Goal: Task Accomplishment & Management: Manage account settings

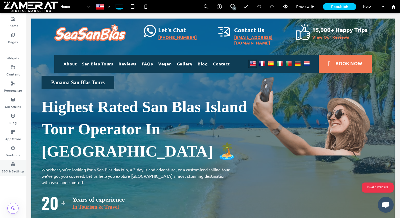
click at [12, 164] on use at bounding box center [13, 164] width 4 height 4
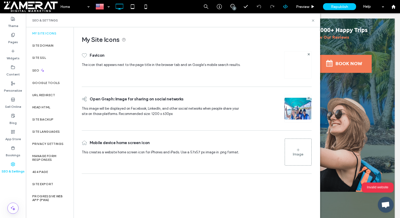
click at [282, 6] on div at bounding box center [285, 6] width 13 height 5
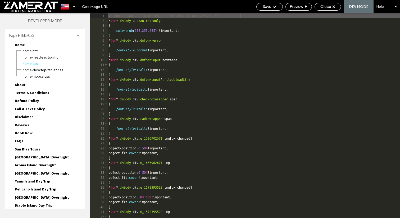
click at [68, 34] on div "Page HTML/CSS" at bounding box center [44, 35] width 79 height 13
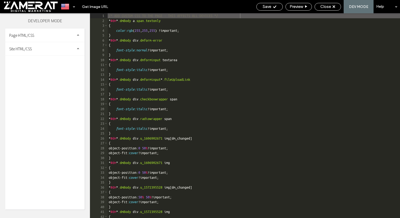
click at [48, 51] on div "Site HTML/CSS" at bounding box center [44, 48] width 79 height 13
click at [42, 60] on span "head-section.html" at bounding box center [55, 58] width 60 height 5
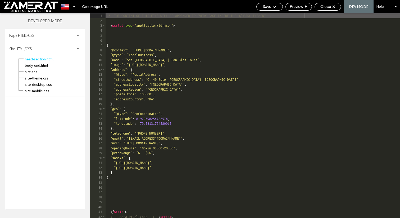
click at [191, 26] on div "SEO & Settings" at bounding box center [147, 20] width 294 height 14
click at [214, 31] on div "My Site Icons Favicon The icon that appears next to the page title in the brows…" at bounding box center [169, 101] width 242 height 149
click at [198, 128] on div "Favicon The icon that appears next to the page title in the browser tab and on …" at bounding box center [171, 111] width 230 height 130
click at [50, 65] on span "body-end.html" at bounding box center [55, 65] width 60 height 5
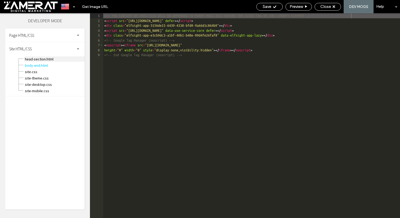
click at [47, 59] on span "head-section.html" at bounding box center [55, 58] width 60 height 5
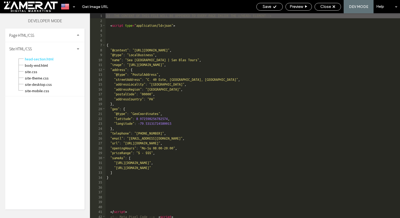
click at [111, 177] on div "My Site Icons Favicon The icon that appears next to the page title in the brows…" at bounding box center [171, 122] width 246 height 190
click at [46, 75] on div "site-theme.css" at bounding box center [55, 77] width 60 height 6
click at [45, 76] on span "site-theme.css" at bounding box center [55, 77] width 60 height 5
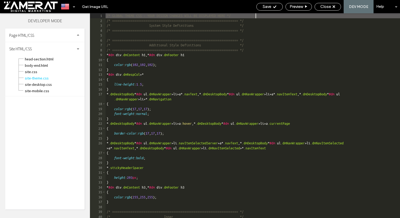
click at [167, 79] on div "Favicon The icon that appears next to the page title in the browser tab and on …" at bounding box center [137, 64] width 163 height 33
click at [332, 5] on icon at bounding box center [333, 6] width 3 height 3
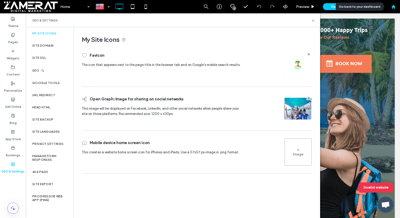
click at [395, 7] on icon at bounding box center [393, 6] width 4 height 4
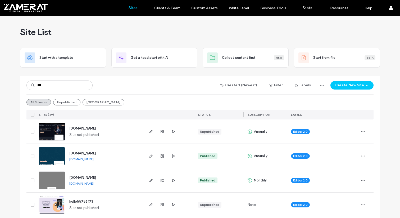
type input "***"
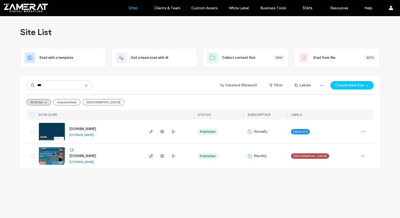
click at [154, 155] on span "button" at bounding box center [151, 156] width 6 height 6
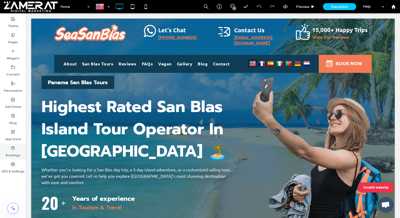
click at [16, 157] on label "Bookings" at bounding box center [13, 153] width 15 height 7
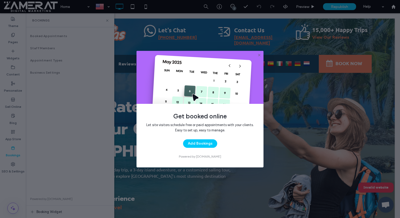
click at [12, 164] on div "Get booked online Let site visitors schedule free or paid appointments with you…" at bounding box center [200, 109] width 400 height 218
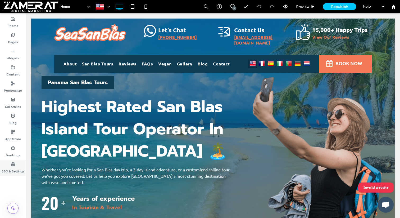
click at [10, 163] on div "SEO & Settings" at bounding box center [13, 167] width 26 height 16
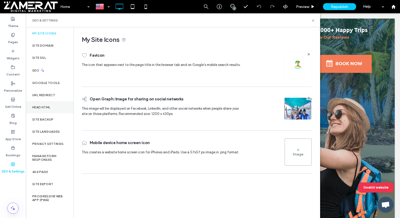
click at [57, 107] on div "Head HTML" at bounding box center [50, 107] width 48 height 12
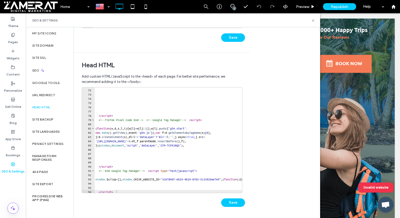
scroll to position [301, 0]
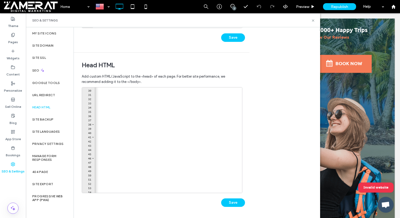
scroll to position [0, 143]
click at [131, 194] on div "Save" at bounding box center [163, 200] width 163 height 14
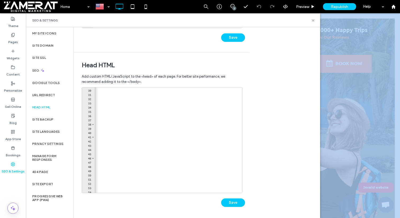
click at [131, 194] on div "Save" at bounding box center [163, 200] width 163 height 14
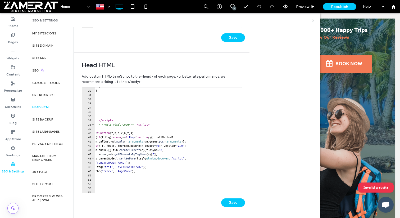
click at [109, 210] on div "29 30 31 32 33 34 35 36 37 38 39 40 41 42 43 44 45 46 47 48 49 50 51 52 53 54 5…" at bounding box center [163, 149] width 163 height 125
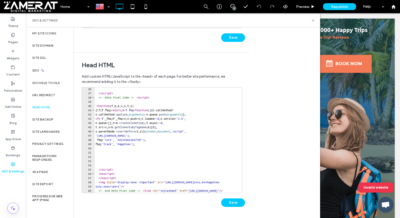
scroll to position [301, 0]
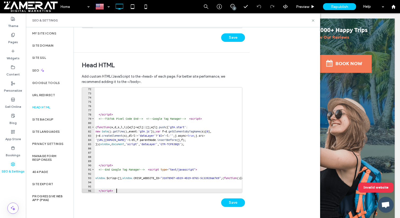
type textarea "*********"
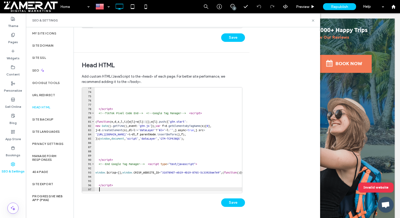
paste textarea "**********"
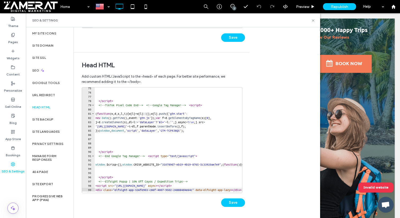
scroll to position [314, 0]
click at [228, 201] on button "Save" at bounding box center [233, 202] width 24 height 8
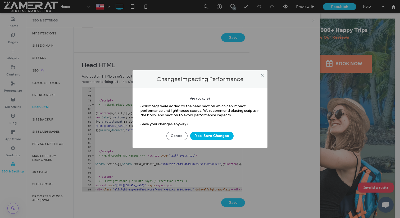
click at [220, 134] on button "Yes, Save Changes" at bounding box center [211, 135] width 43 height 8
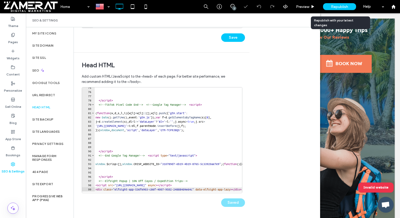
click at [336, 5] on span "Republish" at bounding box center [339, 6] width 17 height 4
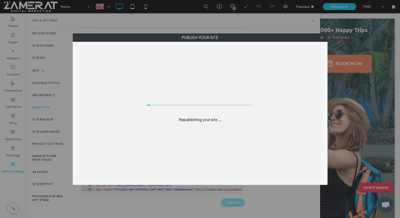
scroll to position [0, 0]
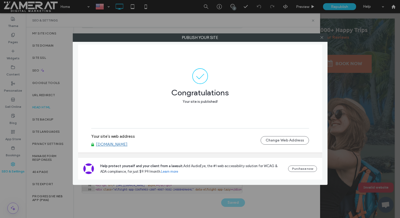
click at [321, 35] on span at bounding box center [322, 38] width 4 height 8
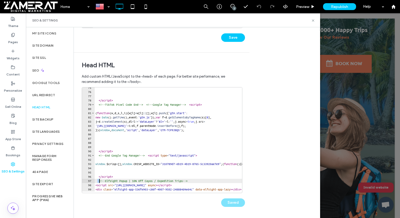
scroll to position [0, 35]
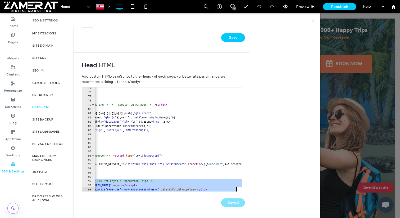
drag, startPoint x: 98, startPoint y: 181, endPoint x: 101, endPoint y: 199, distance: 18.2
click at [101, 199] on div "**********" at bounding box center [163, 149] width 163 height 125
type textarea "**********"
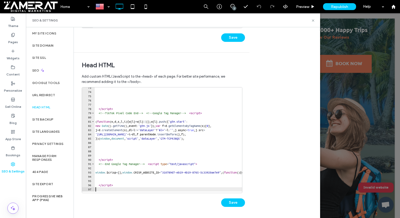
type textarea "*********"
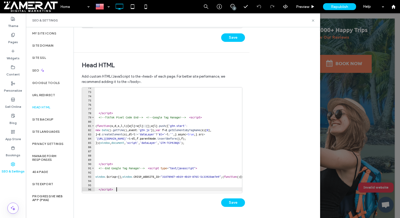
scroll to position [301, 0]
click at [232, 204] on button "Save" at bounding box center [233, 202] width 24 height 8
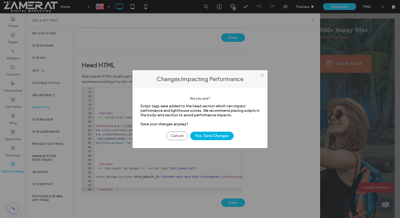
click at [217, 135] on button "Yes, Save Changes" at bounding box center [211, 135] width 43 height 8
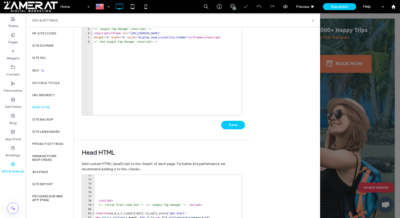
scroll to position [32, 0]
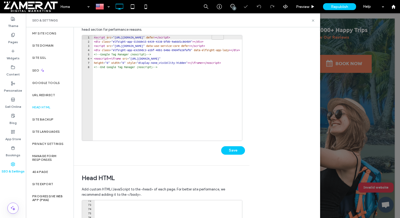
type textarea "**********"
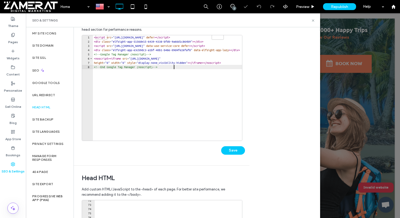
click at [181, 68] on div "< script src = "https://apps.elfsight.com/p/platform.js" defer > </ script > < …" at bounding box center [189, 92] width 192 height 114
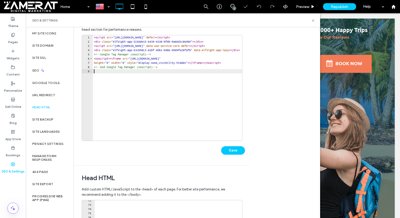
scroll to position [0, 0]
paste textarea "**********"
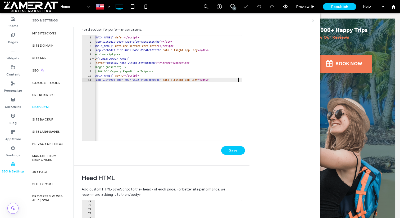
scroll to position [0, 33]
type textarea "**********"
click at [236, 149] on button "Save" at bounding box center [233, 150] width 24 height 8
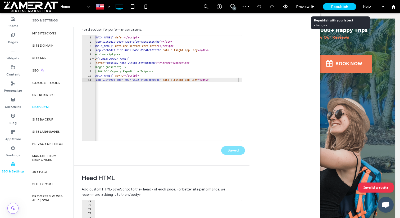
click at [335, 3] on div "Republish" at bounding box center [339, 6] width 33 height 13
click at [334, 6] on span "Republish" at bounding box center [339, 6] width 17 height 4
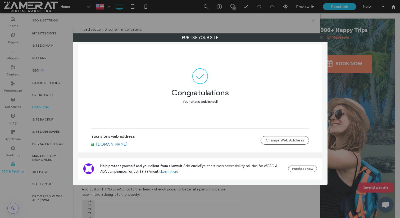
click at [322, 38] on icon at bounding box center [322, 37] width 4 height 4
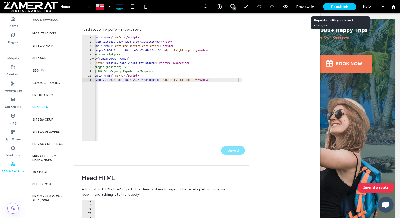
click at [338, 3] on div "Republish" at bounding box center [339, 6] width 33 height 7
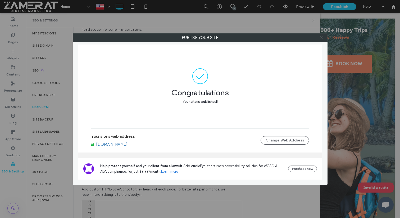
click at [321, 38] on use at bounding box center [321, 37] width 3 height 3
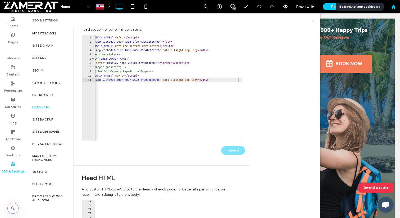
click at [397, 8] on div at bounding box center [393, 6] width 13 height 4
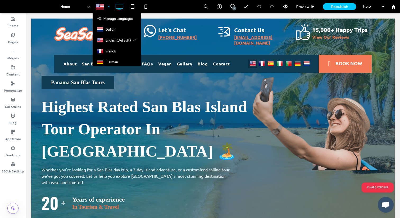
scroll to position [34, 0]
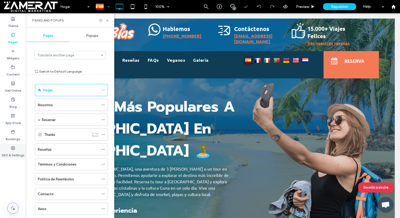
click at [11, 149] on icon at bounding box center [13, 148] width 4 height 4
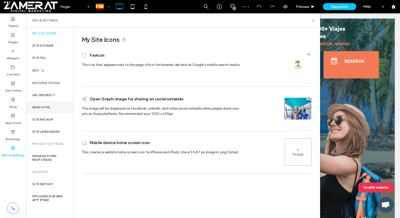
click at [55, 107] on div "Head HTML" at bounding box center [50, 107] width 48 height 12
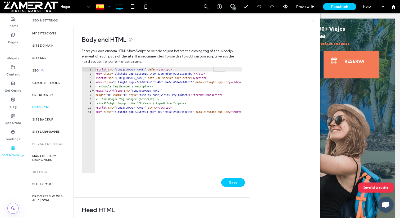
click at [312, 20] on icon at bounding box center [313, 21] width 4 height 4
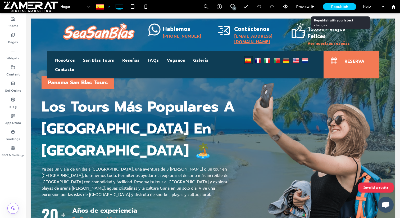
click at [334, 6] on span "Republish" at bounding box center [339, 6] width 17 height 4
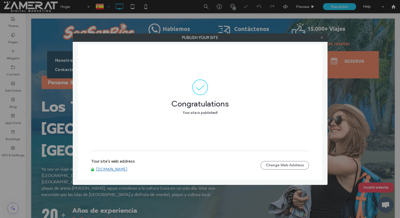
click at [322, 38] on icon at bounding box center [322, 37] width 4 height 4
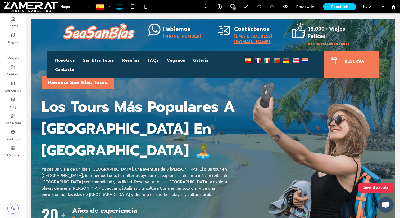
click at [104, 4] on div at bounding box center [102, 6] width 19 height 13
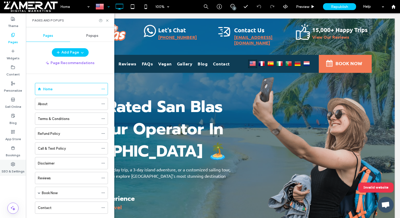
click at [14, 168] on label "SEO & Settings" at bounding box center [13, 169] width 23 height 7
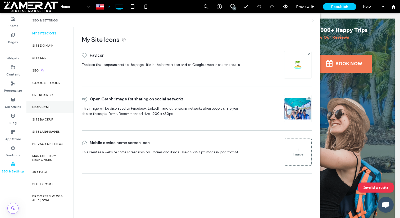
click at [58, 107] on div "Head HTML" at bounding box center [50, 107] width 48 height 12
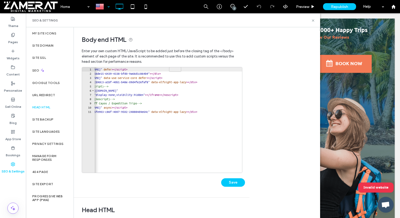
scroll to position [0, 45]
type textarea "**********"
click at [229, 112] on div "< script src = "[URL][DOMAIN_NAME]" defer > </ script > < div class = "elfsight…" at bounding box center [145, 124] width 192 height 114
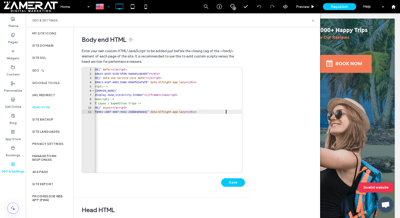
scroll to position [0, 0]
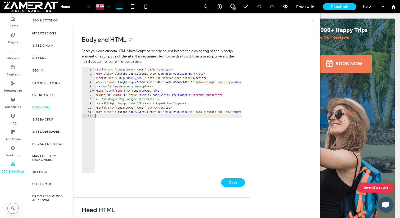
paste textarea "**********"
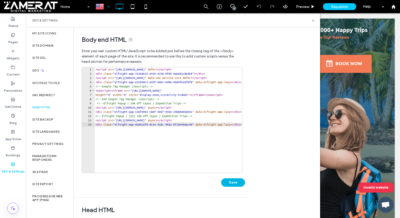
click at [231, 182] on button "Save" at bounding box center [233, 182] width 24 height 8
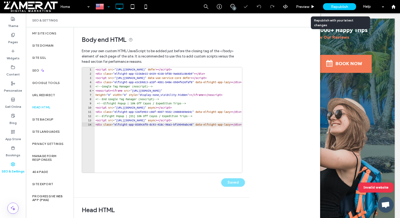
click at [332, 4] on div "Republish" at bounding box center [339, 6] width 33 height 7
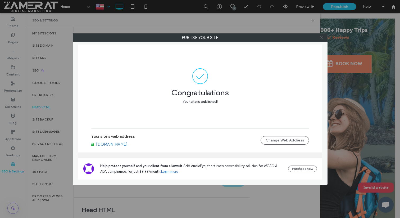
click at [321, 40] on span at bounding box center [322, 38] width 4 height 8
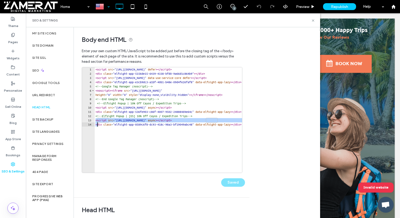
scroll to position [0, 35]
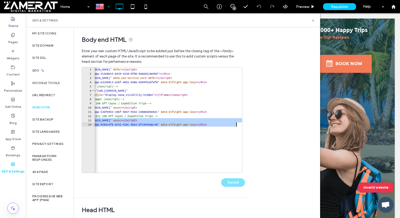
drag, startPoint x: 96, startPoint y: 122, endPoint x: 201, endPoint y: 131, distance: 105.7
click at [201, 131] on div "< script src = "[URL][DOMAIN_NAME]" defer > </ script > < div class = "elfsight…" at bounding box center [156, 124] width 192 height 114
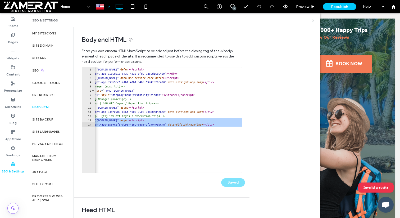
scroll to position [0, 0]
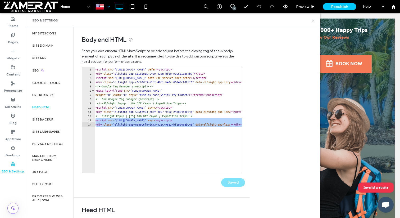
click at [201, 131] on div "< script src = "[URL][DOMAIN_NAME]" defer > </ script > < div class = "elfsight…" at bounding box center [190, 124] width 192 height 114
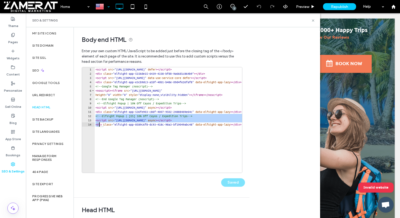
scroll to position [0, 35]
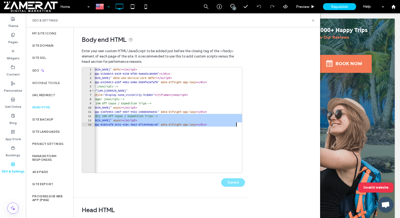
drag, startPoint x: 95, startPoint y: 117, endPoint x: 142, endPoint y: 131, distance: 48.9
click at [142, 131] on div "< script src = "[URL][DOMAIN_NAME]" defer > </ script > < div class = "elfsight…" at bounding box center [156, 124] width 192 height 114
type textarea "**********"
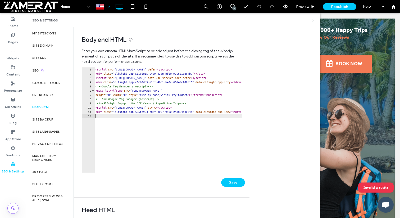
type textarea "**********"
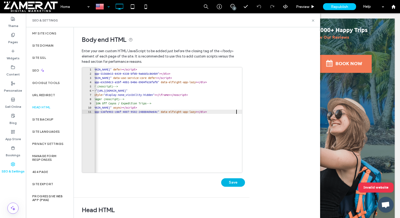
click at [232, 186] on button "Save" at bounding box center [233, 182] width 24 height 8
click at [102, 4] on div at bounding box center [102, 6] width 19 height 13
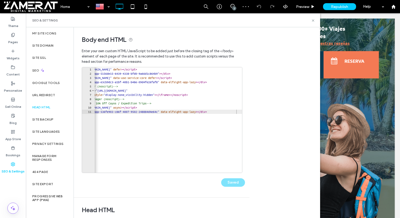
scroll to position [0, 0]
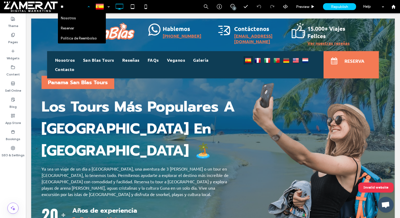
type input "***"
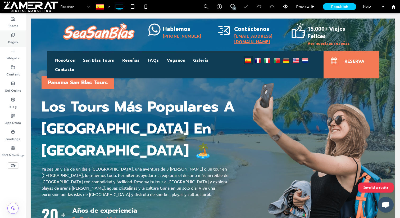
click at [19, 42] on div "Pages" at bounding box center [13, 38] width 26 height 16
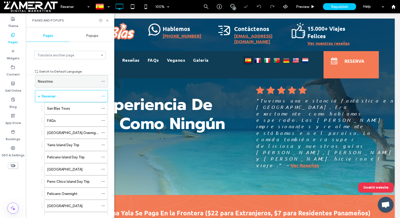
scroll to position [24, 0]
click at [103, 95] on icon at bounding box center [103, 96] width 4 height 4
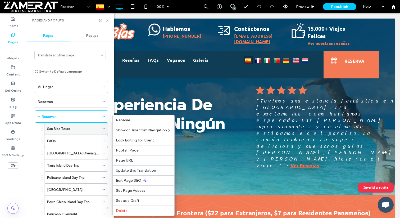
scroll to position [0, 0]
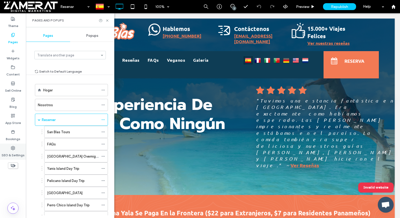
click at [14, 146] on icon at bounding box center [13, 148] width 4 height 4
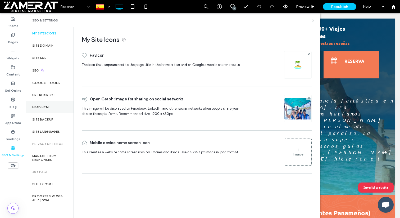
click at [55, 107] on div "Head HTML" at bounding box center [50, 107] width 48 height 12
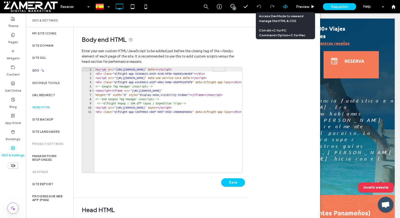
click at [286, 7] on icon at bounding box center [285, 6] width 5 height 5
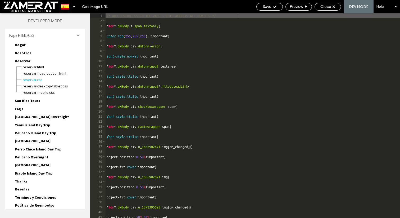
scroll to position [74, 0]
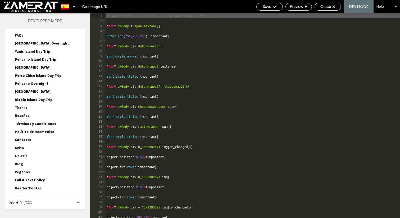
click at [49, 205] on div "Site HTML/CSS" at bounding box center [44, 202] width 79 height 13
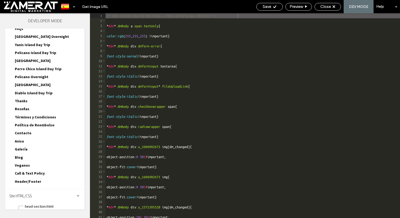
scroll to position [115, 0]
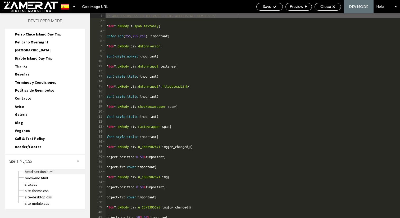
click at [47, 172] on span "head-section.html" at bounding box center [55, 171] width 60 height 5
type textarea "**********"
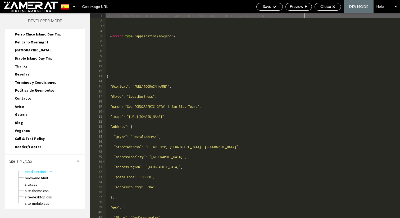
scroll to position [96, 0]
click at [25, 96] on span "Contacto" at bounding box center [23, 98] width 17 height 5
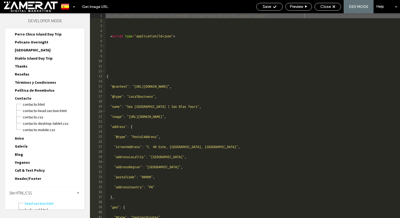
scroll to position [0, 0]
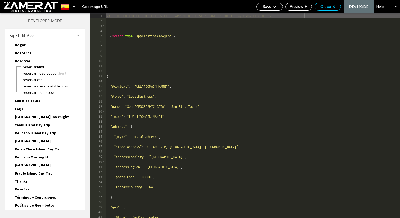
click at [325, 7] on span "Close" at bounding box center [325, 6] width 11 height 5
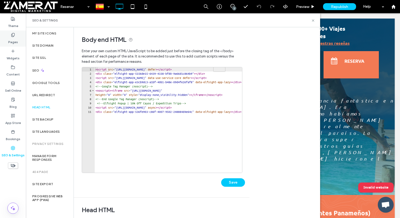
click at [15, 34] on icon at bounding box center [13, 35] width 4 height 4
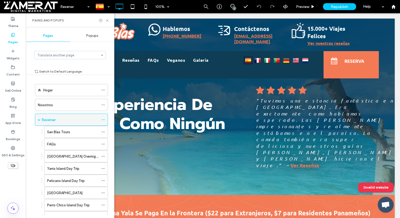
click at [104, 120] on icon at bounding box center [103, 120] width 4 height 4
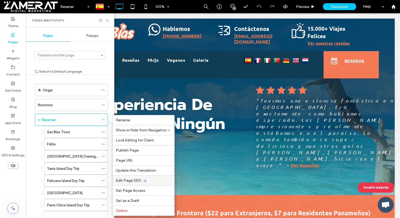
click at [130, 182] on span "Edit Page SEO" at bounding box center [128, 180] width 25 height 4
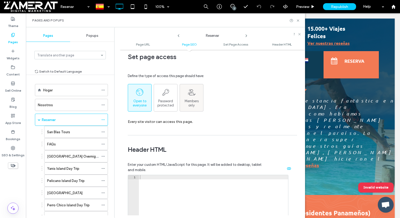
scroll to position [429, 0]
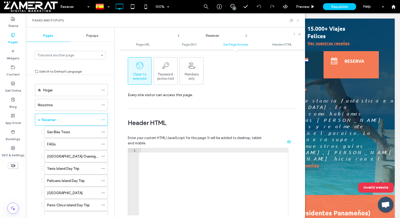
click at [299, 21] on icon at bounding box center [298, 21] width 4 height 4
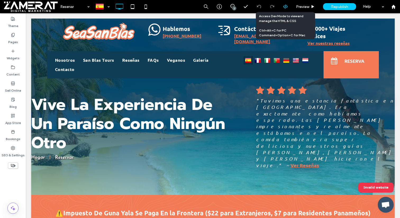
click at [285, 9] on icon at bounding box center [285, 6] width 5 height 5
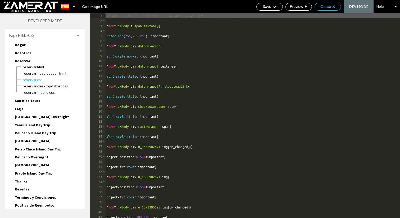
click at [327, 10] on div "Close" at bounding box center [327, 7] width 26 height 8
click at [327, 7] on span "Close" at bounding box center [325, 6] width 11 height 5
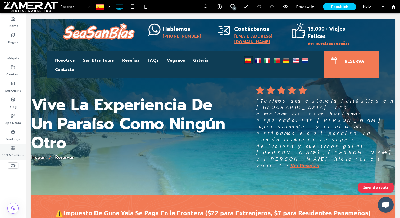
click at [10, 152] on label "SEO & Settings" at bounding box center [13, 153] width 23 height 7
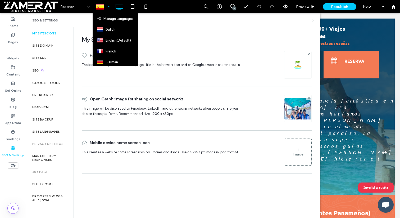
click at [101, 10] on div at bounding box center [102, 6] width 19 height 13
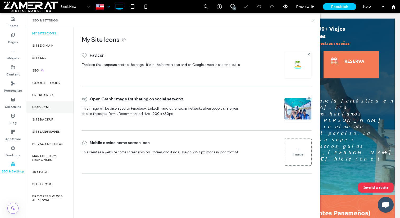
click at [50, 108] on label "Head HTML" at bounding box center [41, 107] width 18 height 4
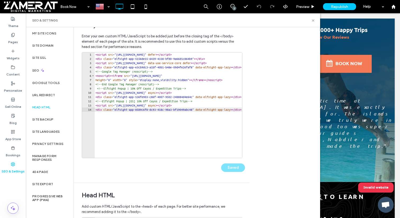
scroll to position [13, 0]
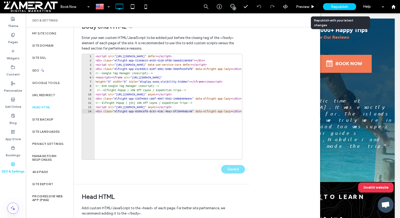
click at [330, 7] on div "Republish" at bounding box center [339, 6] width 33 height 7
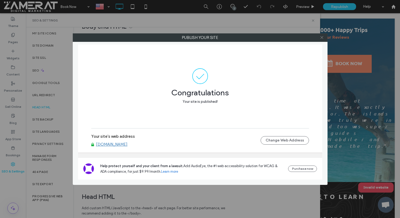
click at [321, 39] on icon at bounding box center [322, 37] width 4 height 4
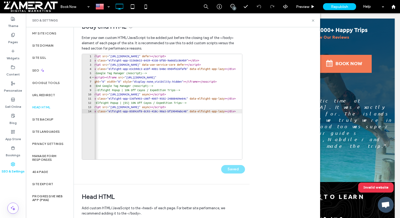
scroll to position [0, 45]
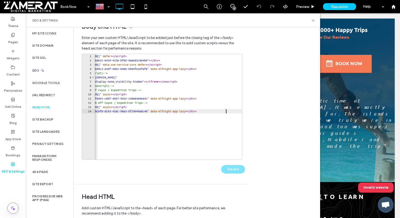
click at [230, 110] on div "< script src = "[URL][DOMAIN_NAME]" defer > </ script > < div class = "elfsight…" at bounding box center [145, 111] width 192 height 114
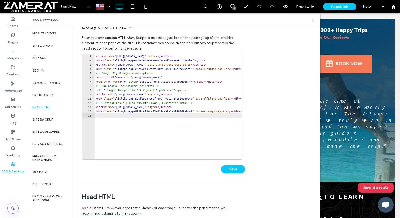
paste textarea "**********"
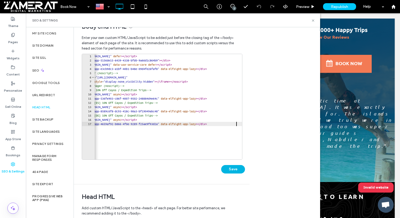
type textarea "**********"
click at [240, 169] on button "Save" at bounding box center [233, 169] width 24 height 8
click at [240, 122] on div "< script src = "[URL][DOMAIN_NAME]" defer > </ script > < div class = "elfsight…" at bounding box center [156, 111] width 192 height 114
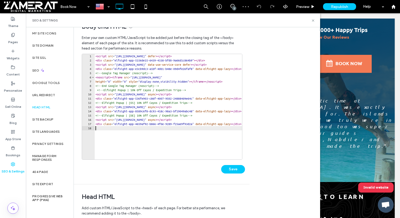
scroll to position [0, 0]
paste textarea "**********"
type textarea "**********"
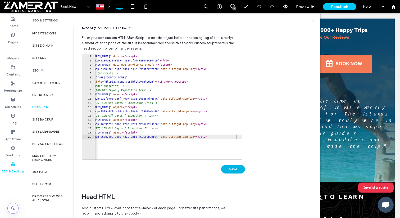
click at [231, 170] on button "Save" at bounding box center [233, 169] width 24 height 8
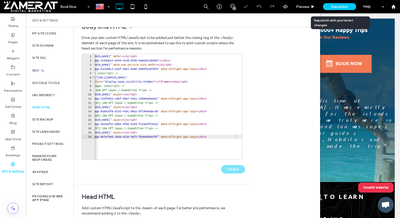
click at [336, 7] on span "Republish" at bounding box center [339, 6] width 17 height 4
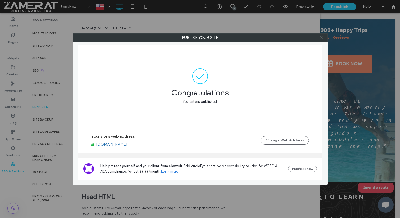
click at [323, 36] on icon at bounding box center [322, 37] width 4 height 4
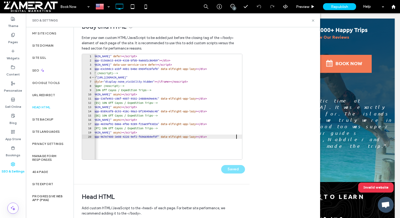
click at [238, 137] on div "< script src = "[URL][DOMAIN_NAME]" defer > </ script > < div class = "elfsight…" at bounding box center [156, 111] width 192 height 114
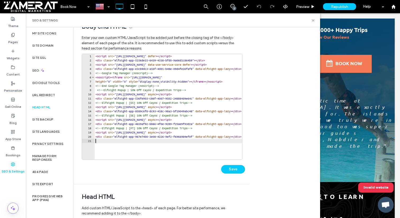
scroll to position [0, 0]
paste textarea "**********"
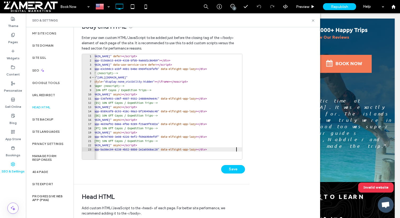
scroll to position [0, 35]
type textarea "**********"
click at [239, 167] on button "Save" at bounding box center [233, 169] width 24 height 8
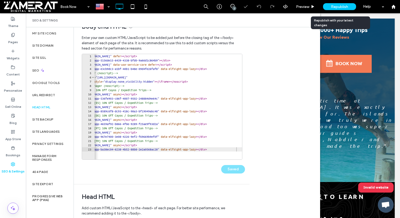
click at [338, 8] on span "Republish" at bounding box center [339, 6] width 17 height 4
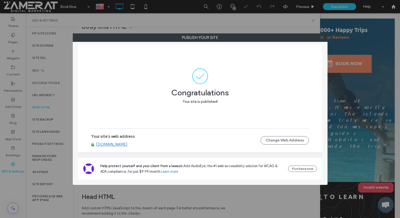
click at [322, 38] on icon at bounding box center [322, 37] width 4 height 4
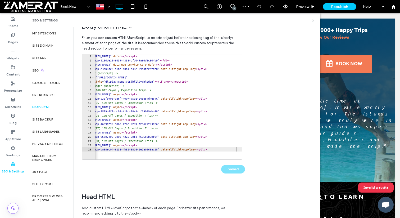
click at [240, 149] on div "< script src = "[URL][DOMAIN_NAME]" defer > </ script > < div class = "elfsight…" at bounding box center [156, 111] width 192 height 114
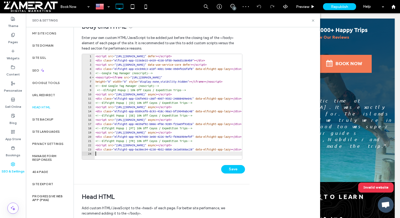
paste textarea "**********"
type textarea "**********"
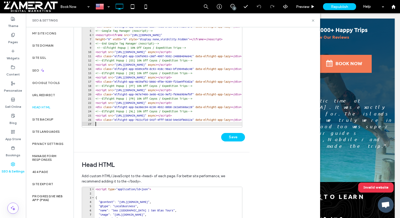
paste textarea "**********"
type textarea "**********"
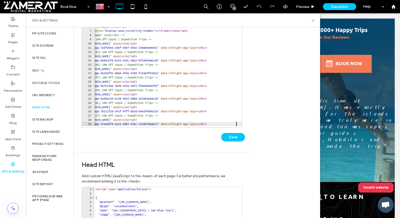
scroll to position [0, 35]
click at [232, 139] on button "Save" at bounding box center [233, 137] width 24 height 8
click at [330, 4] on div "Republish" at bounding box center [339, 6] width 33 height 7
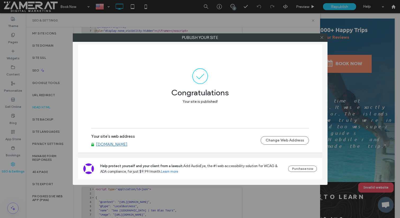
click at [320, 35] on icon at bounding box center [322, 37] width 4 height 4
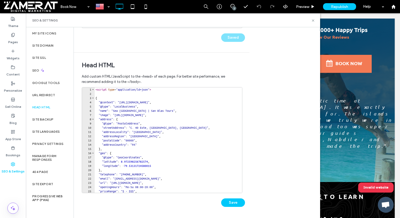
scroll to position [0, 0]
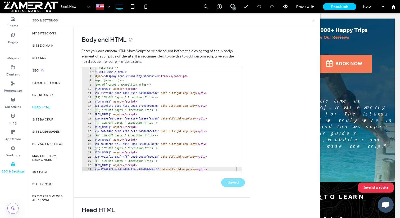
click at [313, 21] on use at bounding box center [313, 20] width 2 height 2
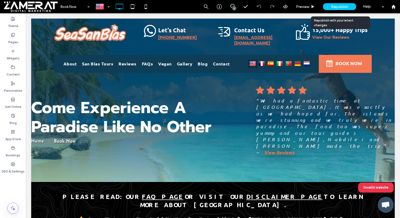
click at [347, 6] on span "Republish" at bounding box center [339, 6] width 17 height 4
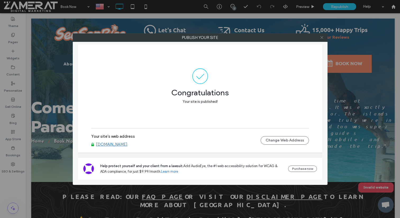
click at [322, 37] on icon at bounding box center [322, 37] width 4 height 4
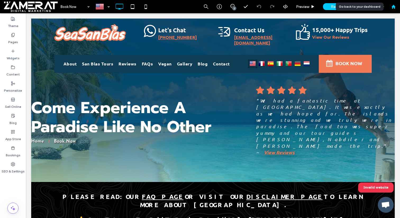
click at [393, 4] on div at bounding box center [393, 6] width 13 height 13
